Goal: Book appointment/travel/reservation

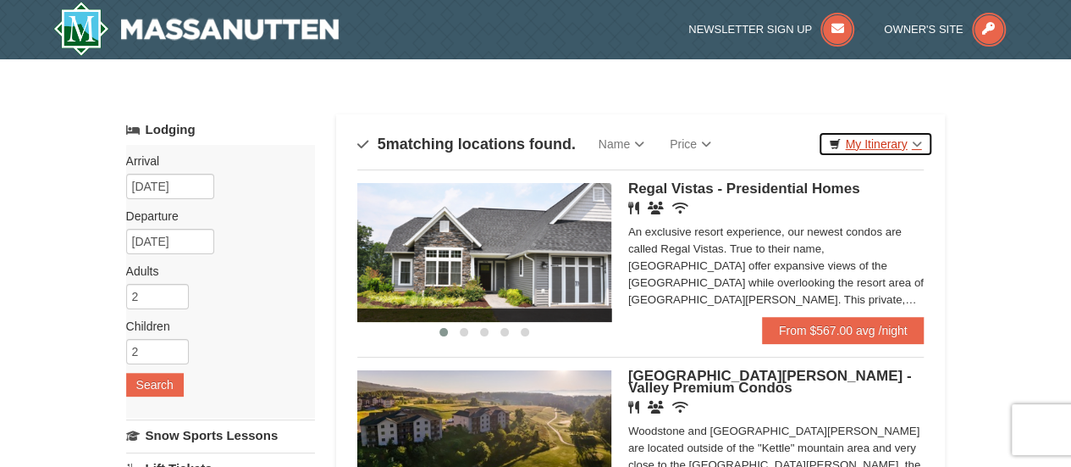
click at [898, 141] on link "My Itinerary" at bounding box center [875, 143] width 114 height 25
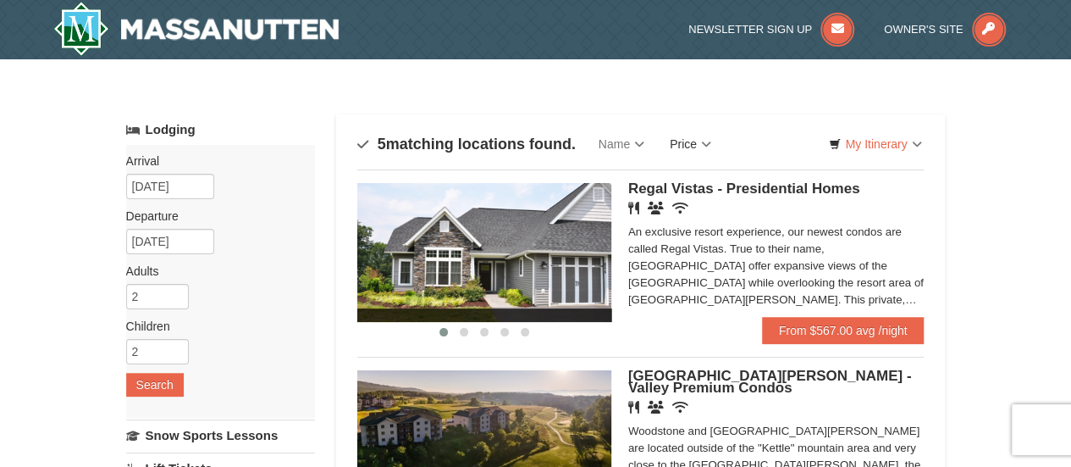
click at [694, 144] on link "Price" at bounding box center [690, 144] width 67 height 34
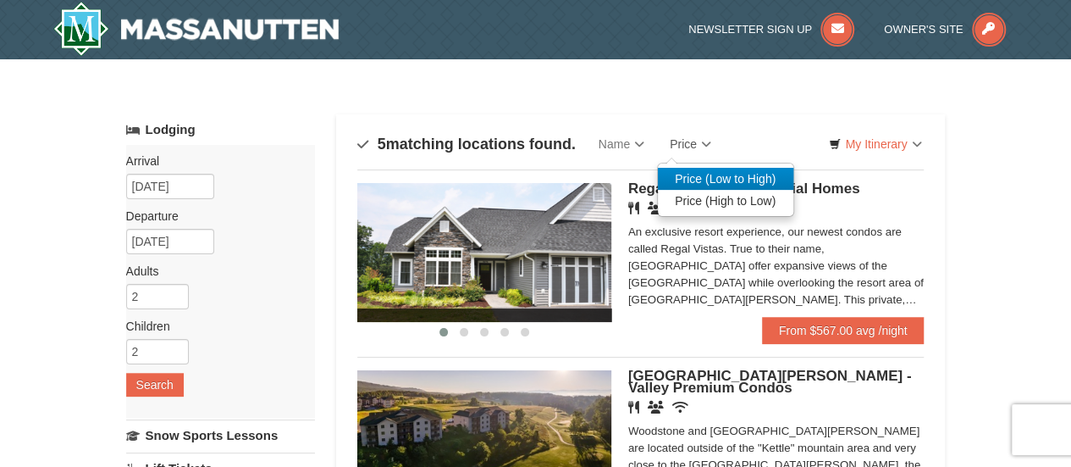
click at [710, 176] on link "Price (Low to High)" at bounding box center [725, 179] width 135 height 22
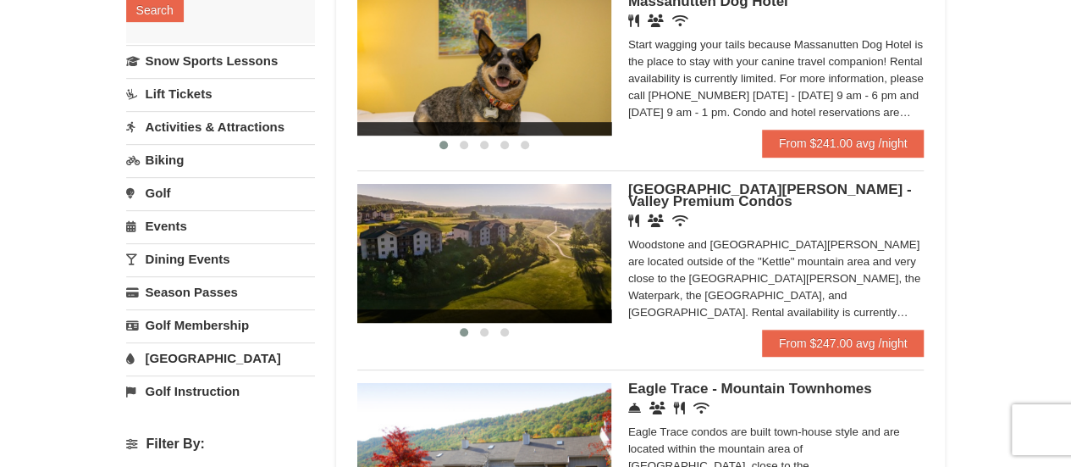
scroll to position [339, 0]
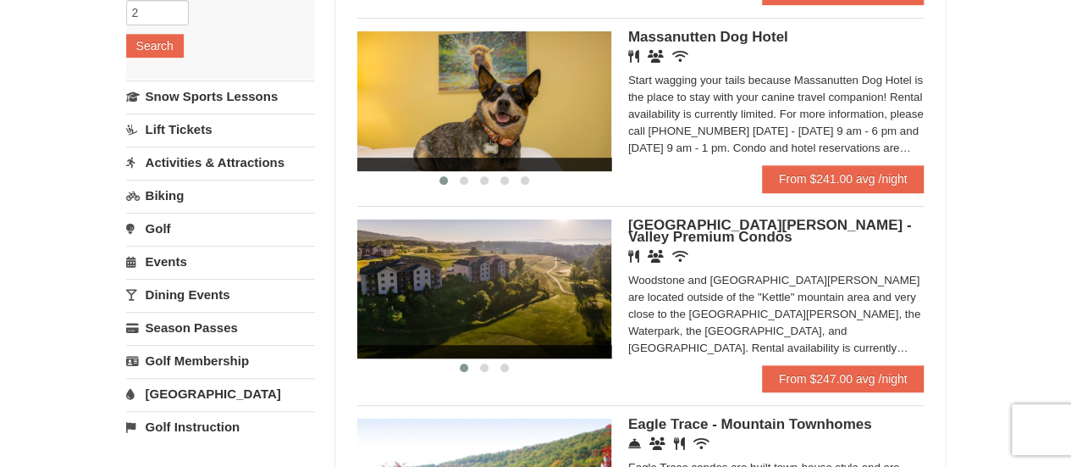
click at [180, 118] on link "Lift Tickets" at bounding box center [220, 128] width 189 height 31
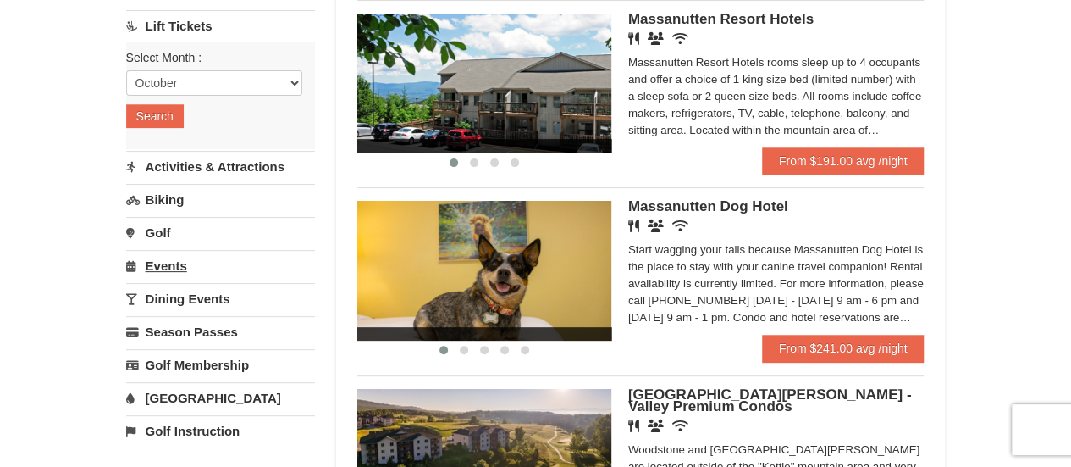
scroll to position [85, 0]
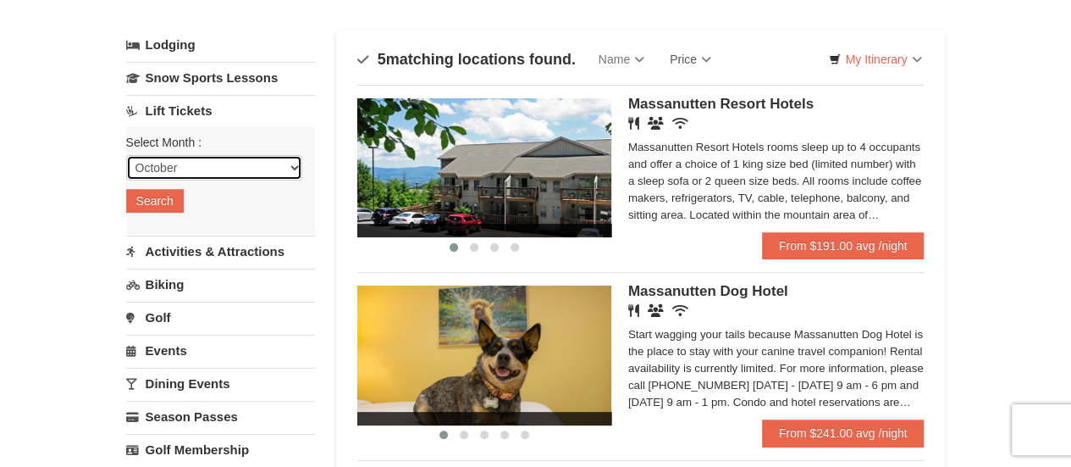
click at [166, 163] on select "October November December January February March April May June July August Sep…" at bounding box center [214, 167] width 176 height 25
select select "12"
click at [126, 155] on select "October November December January February March April May June July August Sep…" at bounding box center [214, 167] width 176 height 25
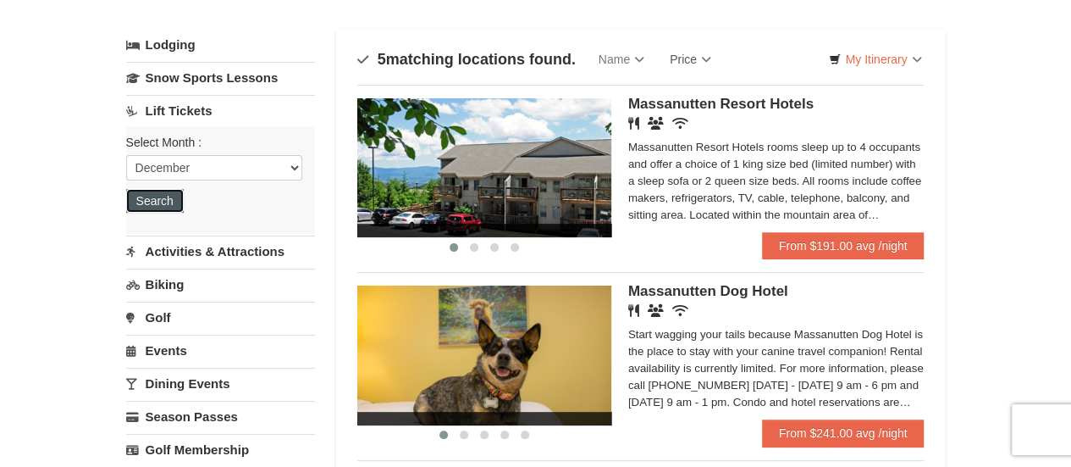
click at [164, 200] on button "Search" at bounding box center [155, 201] width 58 height 24
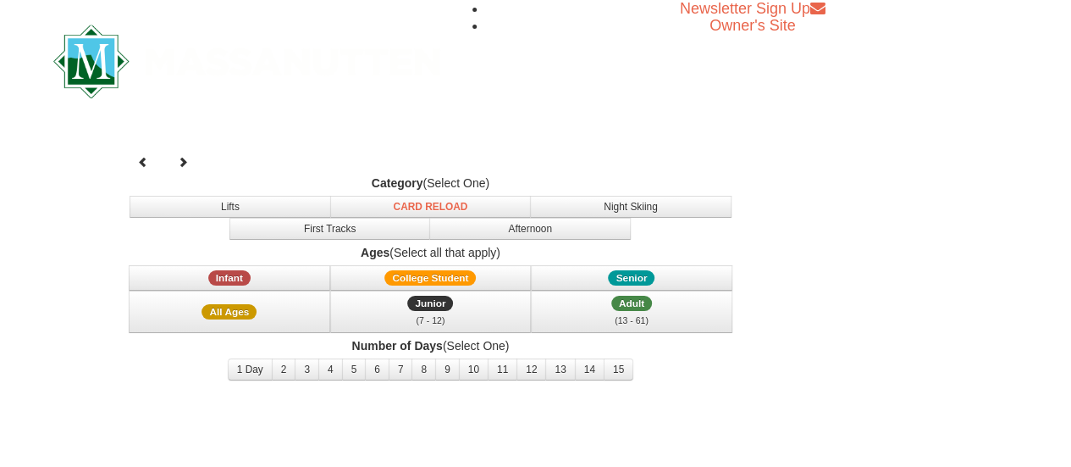
select select "12"
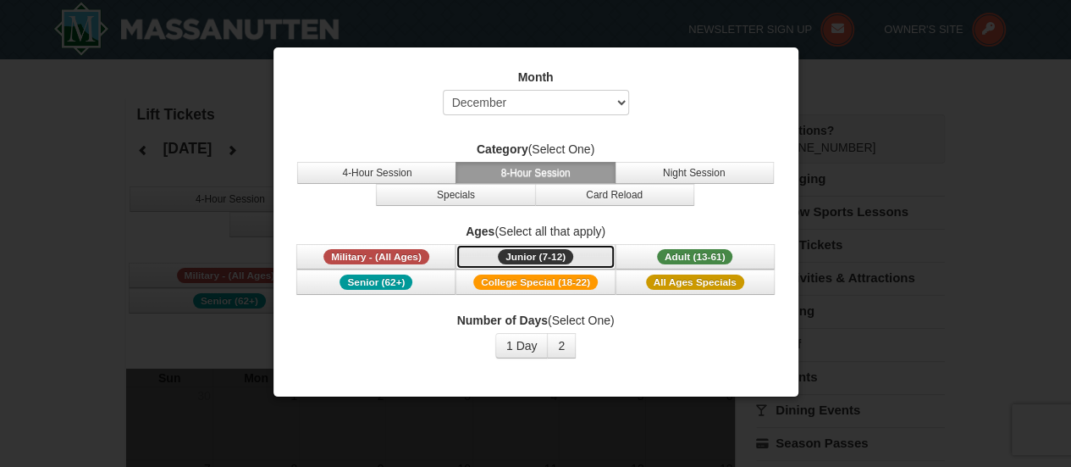
click at [560, 253] on span "Junior (7-12)" at bounding box center [535, 256] width 75 height 15
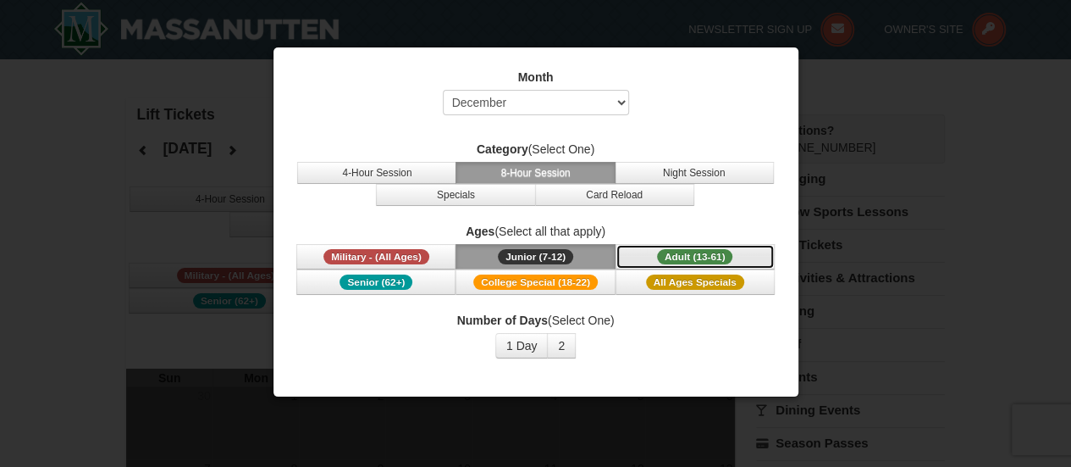
click at [673, 257] on span "Adult (13-61)" at bounding box center [695, 256] width 76 height 15
click at [561, 337] on button "2" at bounding box center [561, 345] width 29 height 25
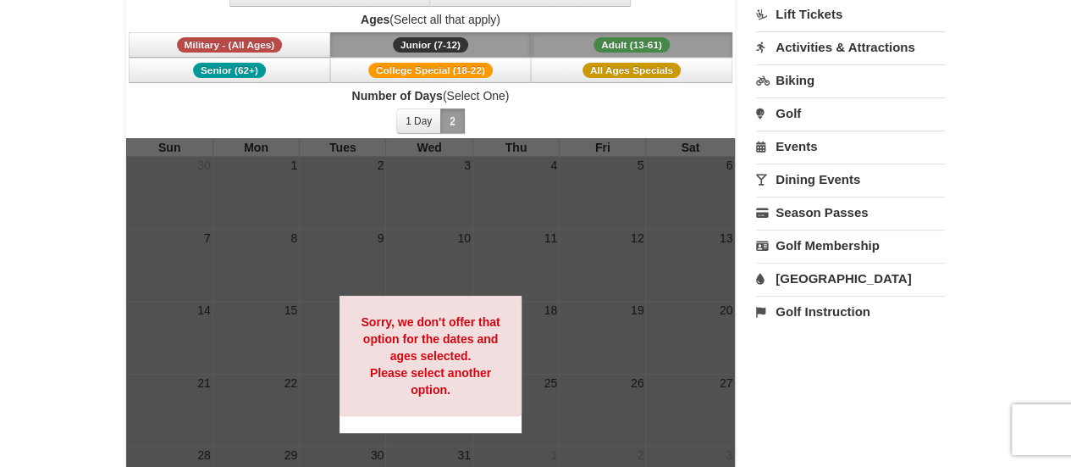
scroll to position [169, 0]
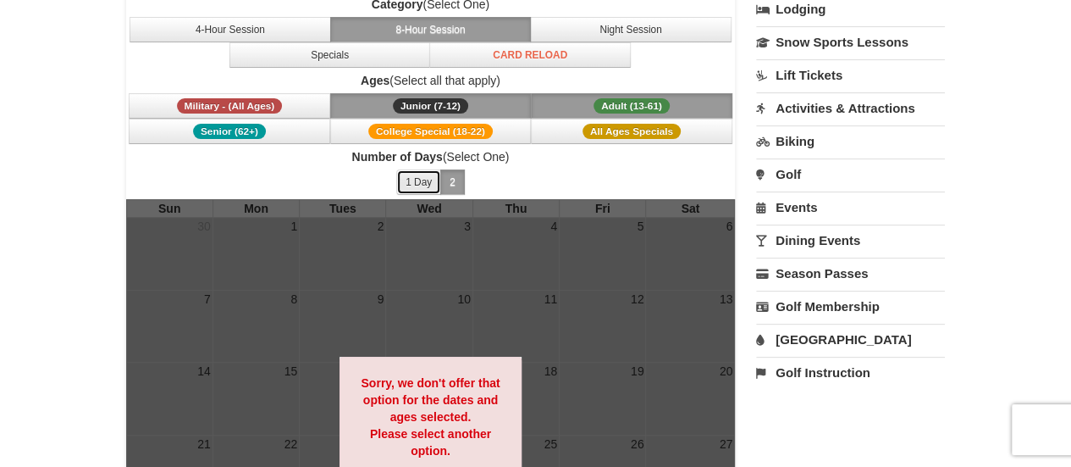
click at [423, 178] on button "1 Day" at bounding box center [418, 181] width 45 height 25
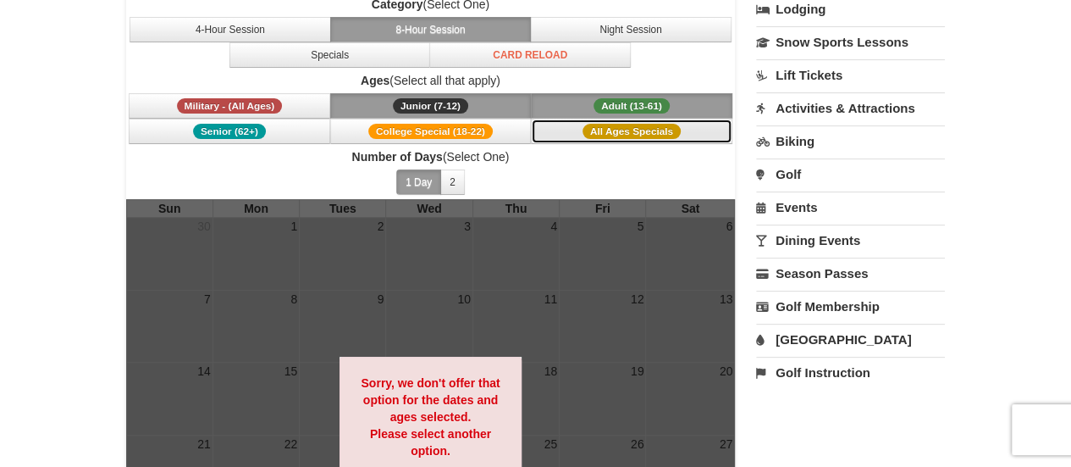
click at [617, 130] on span "All Ages Specials" at bounding box center [632, 131] width 98 height 15
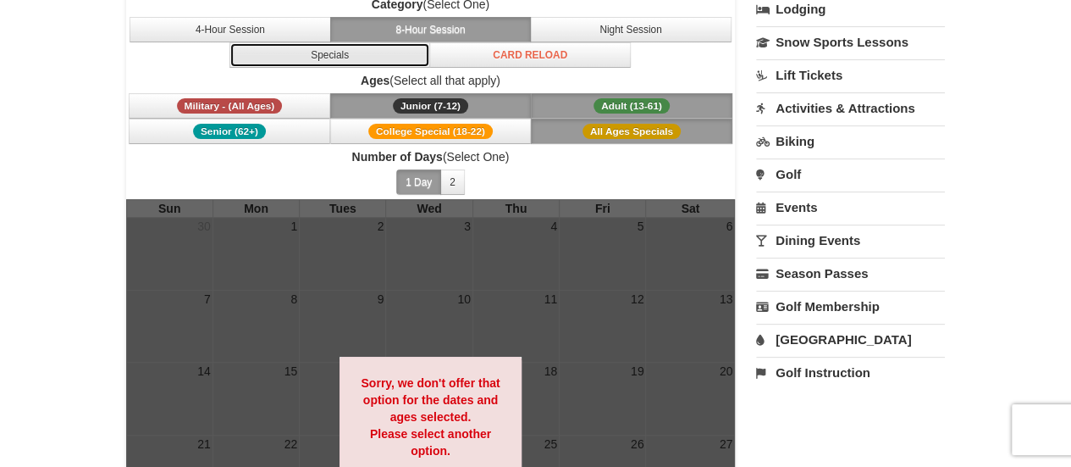
click at [307, 48] on button "Specials" at bounding box center [330, 54] width 202 height 25
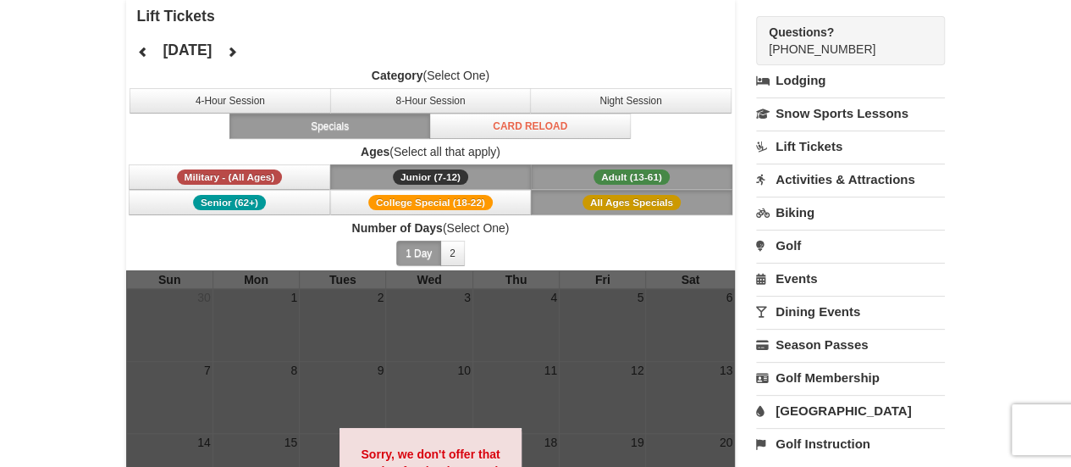
scroll to position [0, 0]
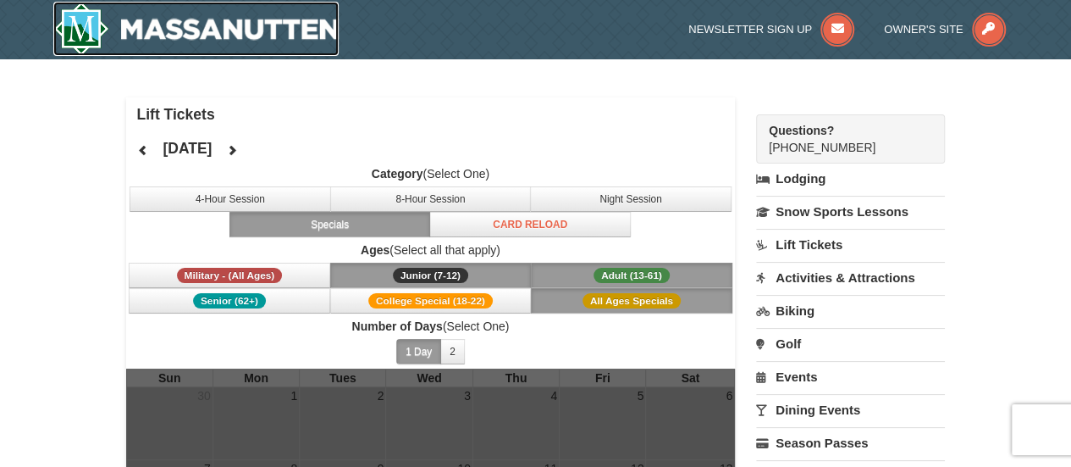
click at [254, 31] on img at bounding box center [196, 29] width 286 height 54
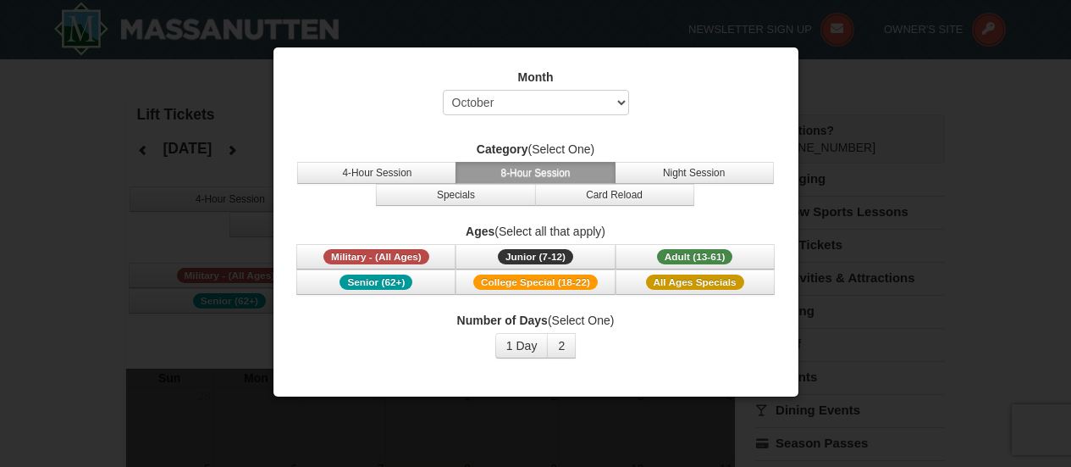
select select "10"
click at [540, 252] on span "Junior (7-12)" at bounding box center [535, 256] width 75 height 15
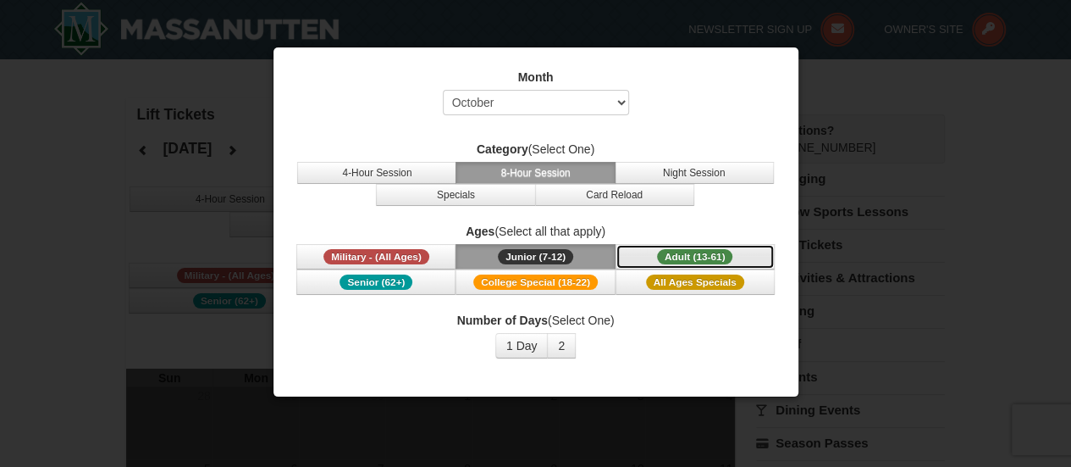
click at [660, 247] on button "Adult (13-61) (13 - 61)" at bounding box center [695, 256] width 159 height 25
click at [557, 345] on button "2" at bounding box center [561, 345] width 29 height 25
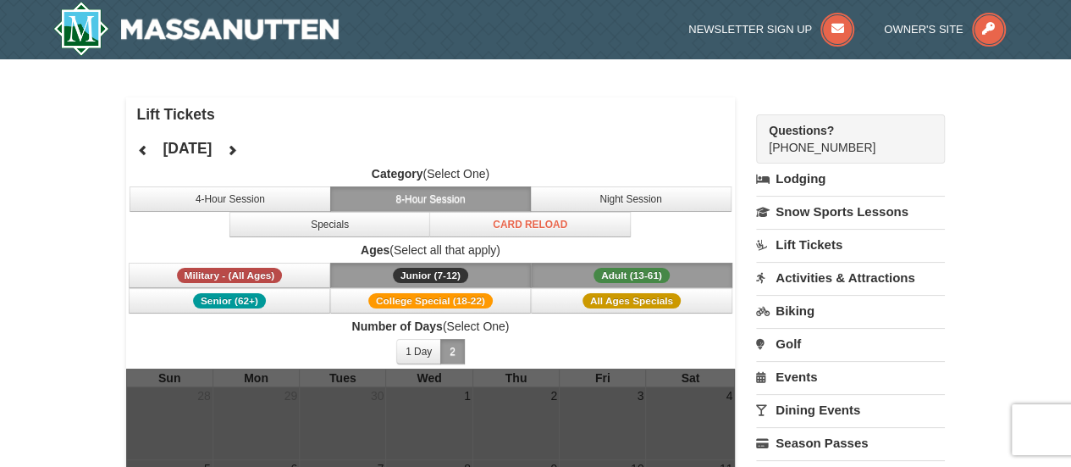
click at [290, 168] on label "Category (Select One)" at bounding box center [431, 173] width 610 height 17
click at [249, 150] on button at bounding box center [232, 149] width 34 height 25
click at [238, 152] on icon at bounding box center [232, 150] width 12 height 12
click at [238, 150] on icon at bounding box center [232, 150] width 12 height 12
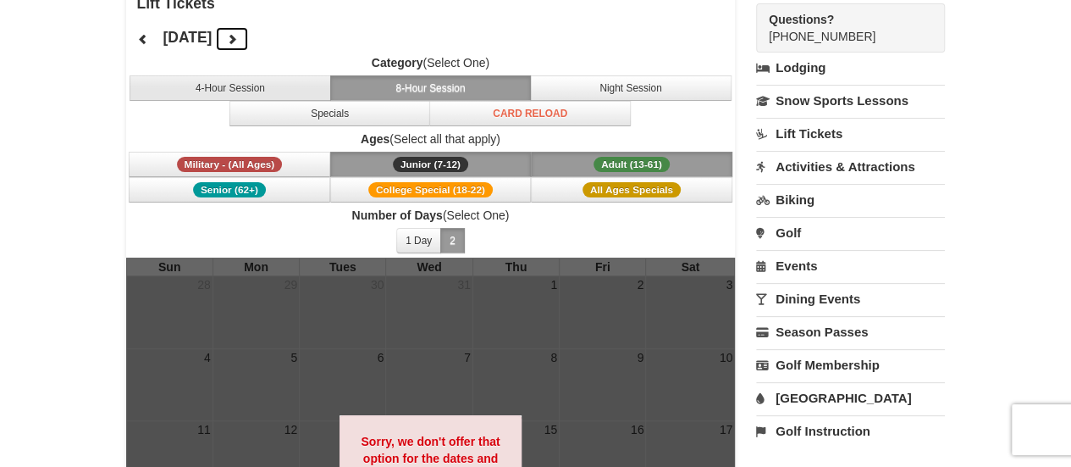
scroll to position [85, 0]
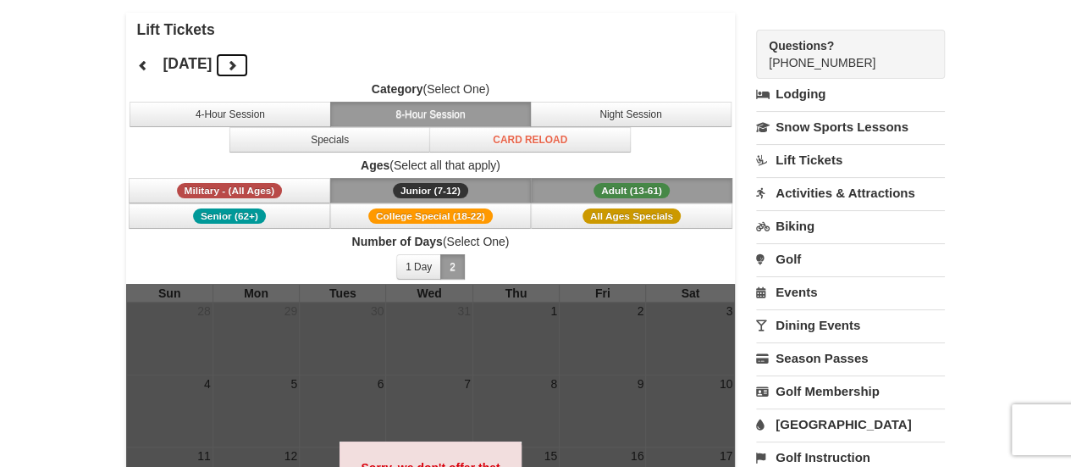
click at [238, 66] on icon at bounding box center [232, 65] width 12 height 12
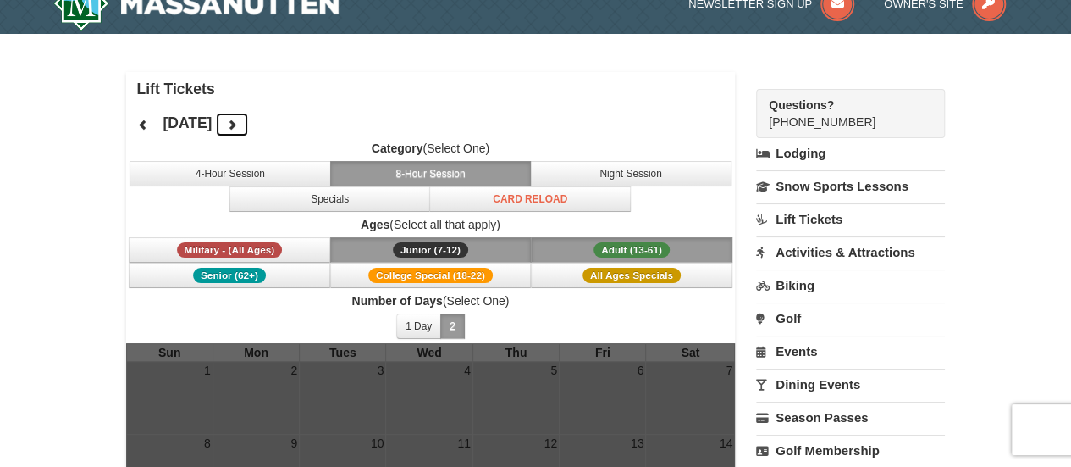
scroll to position [0, 0]
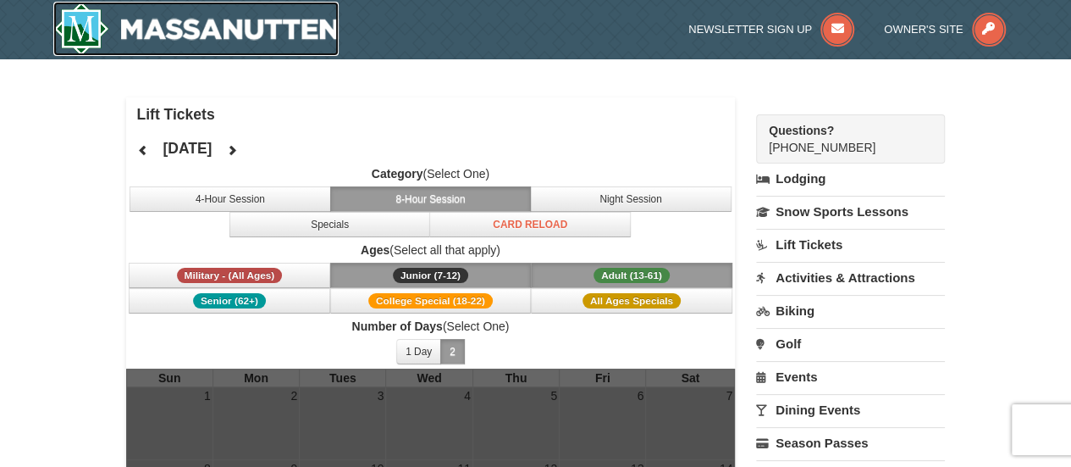
click at [236, 25] on img at bounding box center [196, 29] width 286 height 54
